Goal: Find contact information: Find contact information

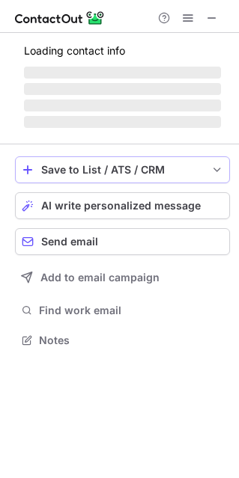
scroll to position [338, 239]
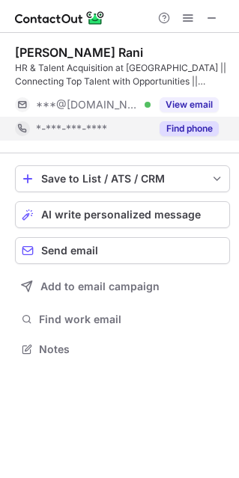
click at [195, 127] on button "Find phone" at bounding box center [188, 128] width 59 height 15
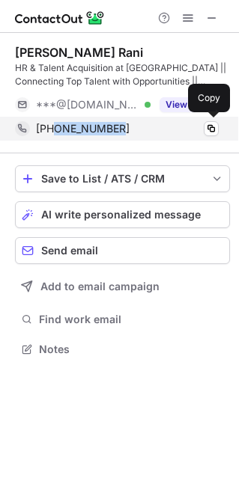
drag, startPoint x: 126, startPoint y: 129, endPoint x: 56, endPoint y: 129, distance: 69.6
click at [56, 128] on div "+918439344034" at bounding box center [127, 128] width 183 height 13
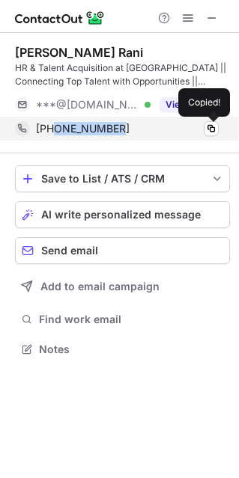
copy span "8439344034"
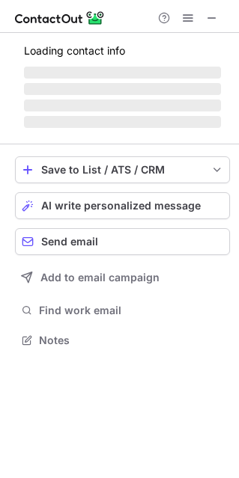
scroll to position [338, 239]
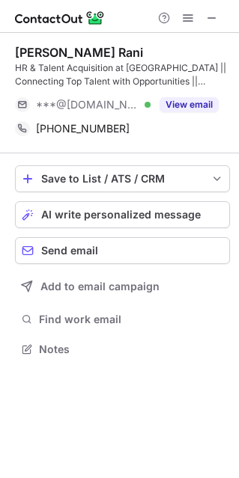
scroll to position [338, 239]
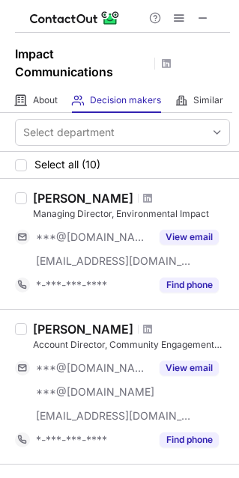
click at [201, 7] on div at bounding box center [122, 16] width 215 height 33
click at [196, 19] on button at bounding box center [203, 18] width 18 height 18
